Goal: Transaction & Acquisition: Obtain resource

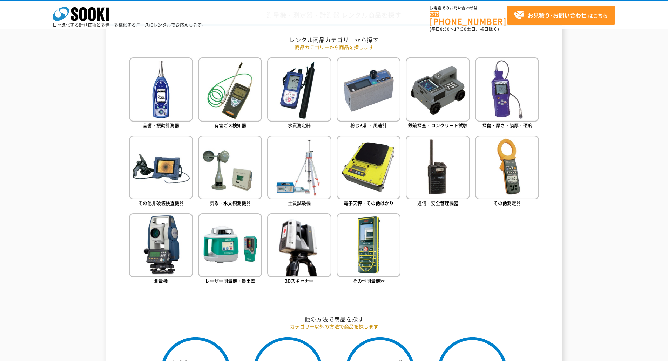
scroll to position [315, 0]
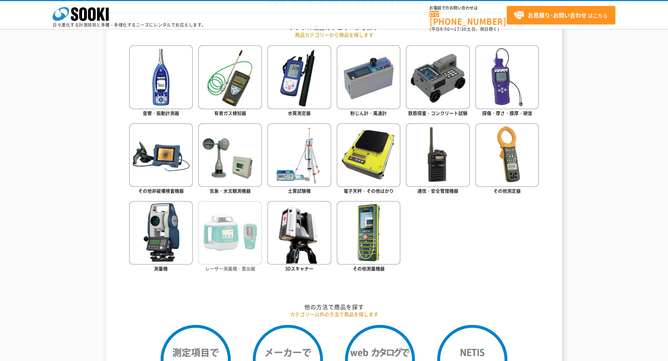
click at [218, 242] on img at bounding box center [230, 233] width 64 height 64
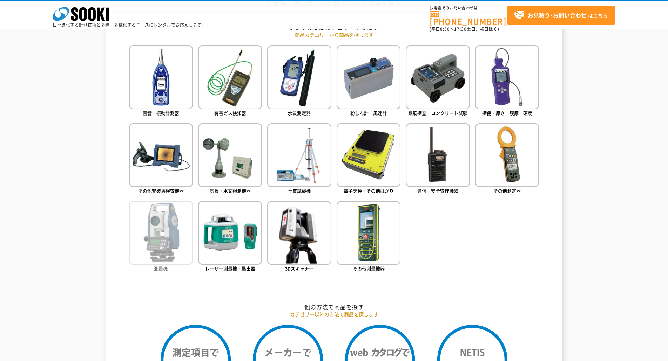
click at [159, 231] on img at bounding box center [161, 233] width 64 height 64
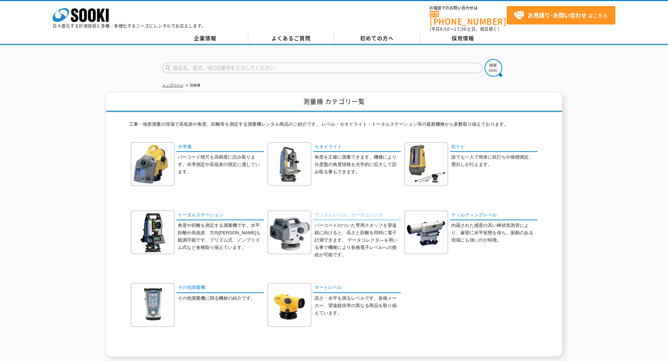
click at [334, 211] on link "デジタルレベル・データコレクタ" at bounding box center [357, 216] width 88 height 10
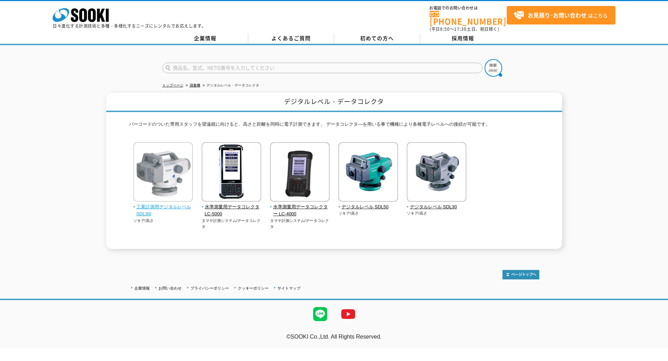
click at [172, 171] on img at bounding box center [163, 172] width 60 height 61
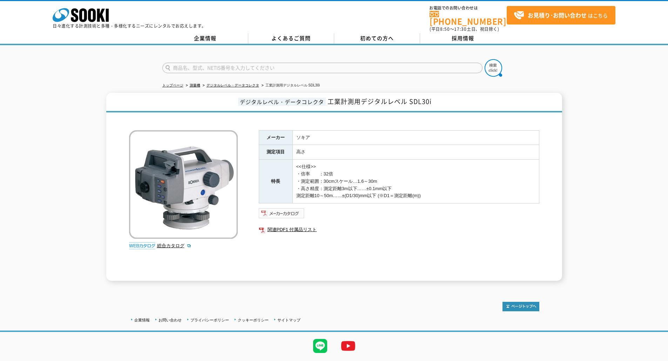
click at [285, 210] on img at bounding box center [282, 213] width 46 height 11
